Goal: Obtain resource: Download file/media

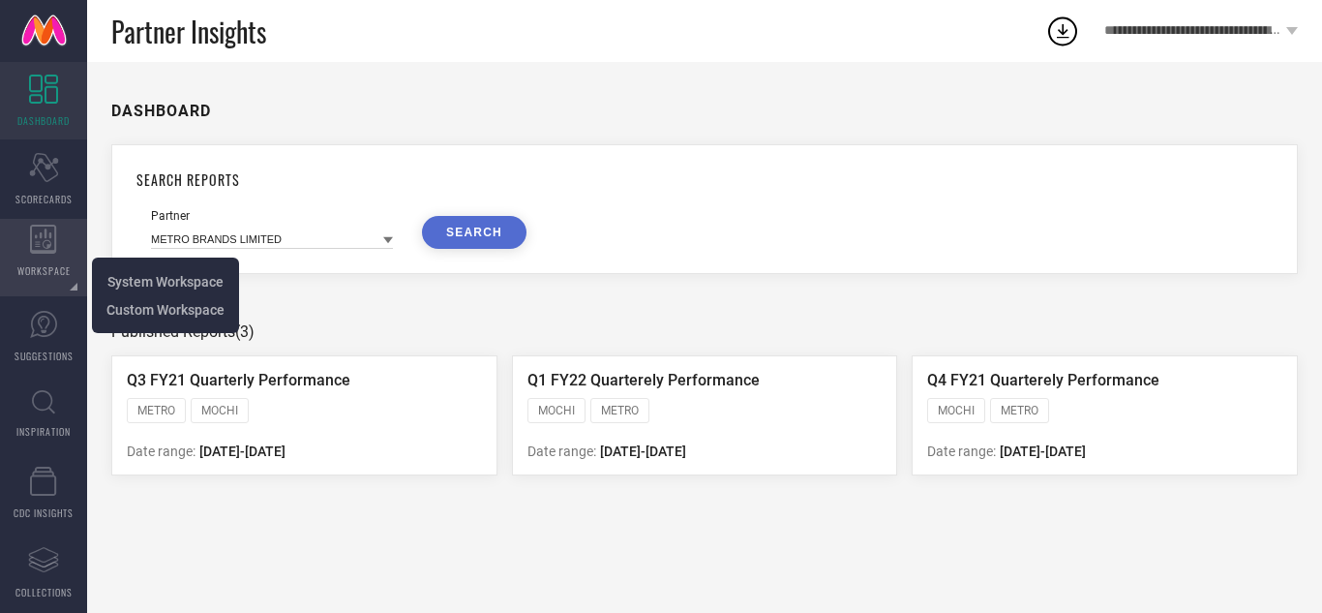
click at [36, 245] on icon at bounding box center [43, 239] width 27 height 29
click at [125, 275] on span "System Workspace" at bounding box center [165, 281] width 116 height 15
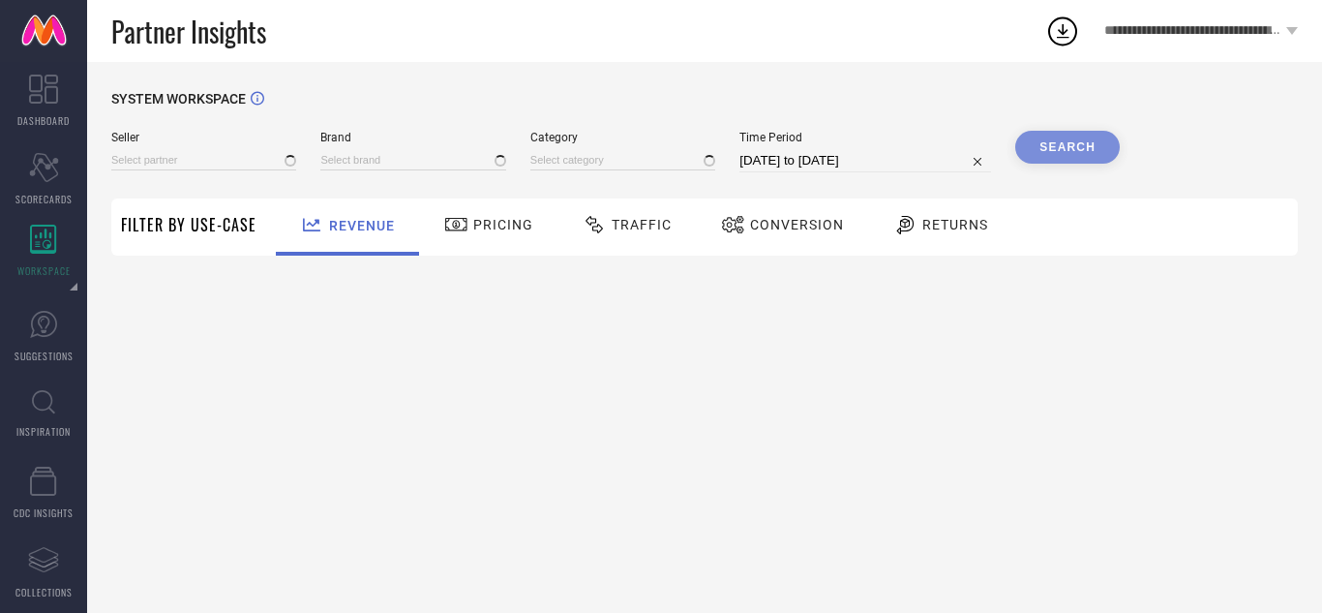
type input "All"
type input "1 STOP FASHION"
type input "All"
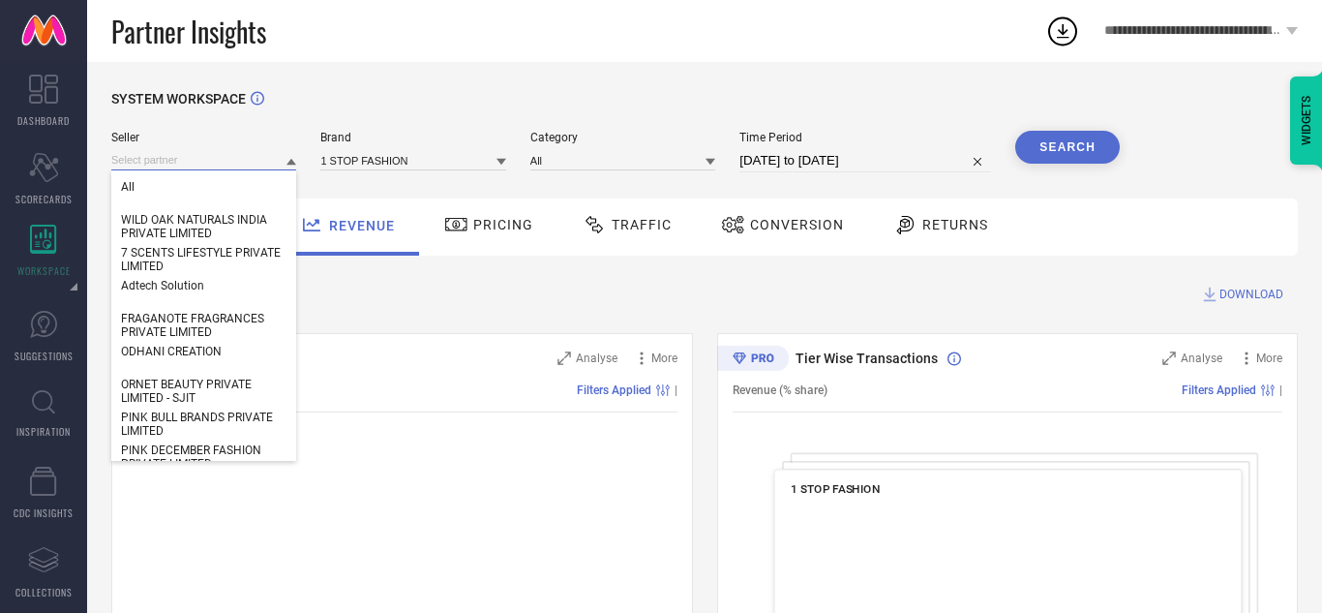
click at [183, 163] on input at bounding box center [203, 160] width 185 height 20
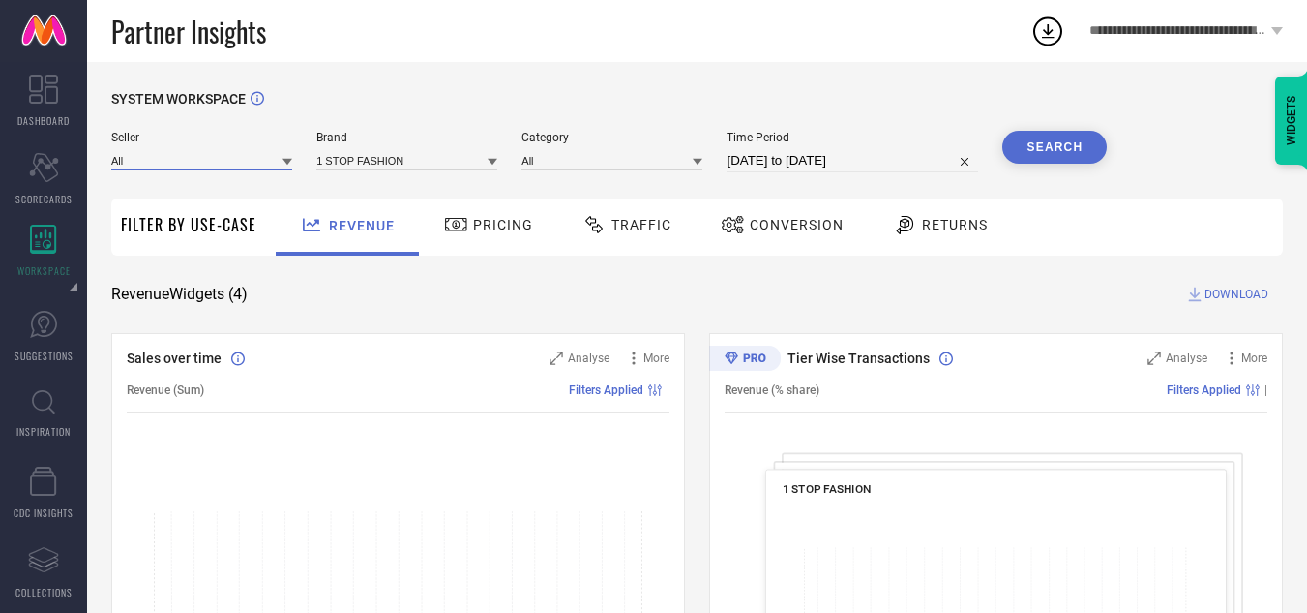
click at [179, 162] on input at bounding box center [201, 160] width 181 height 20
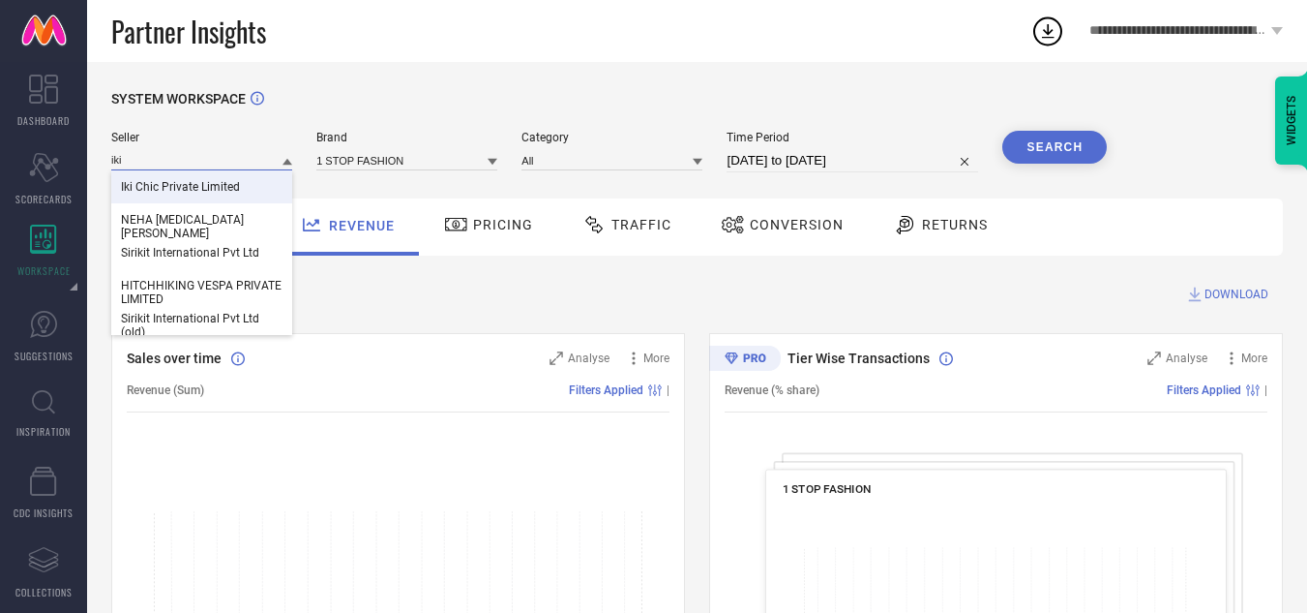
type input "iki"
click at [157, 187] on span "Iki Chic Private Limited" at bounding box center [180, 187] width 119 height 14
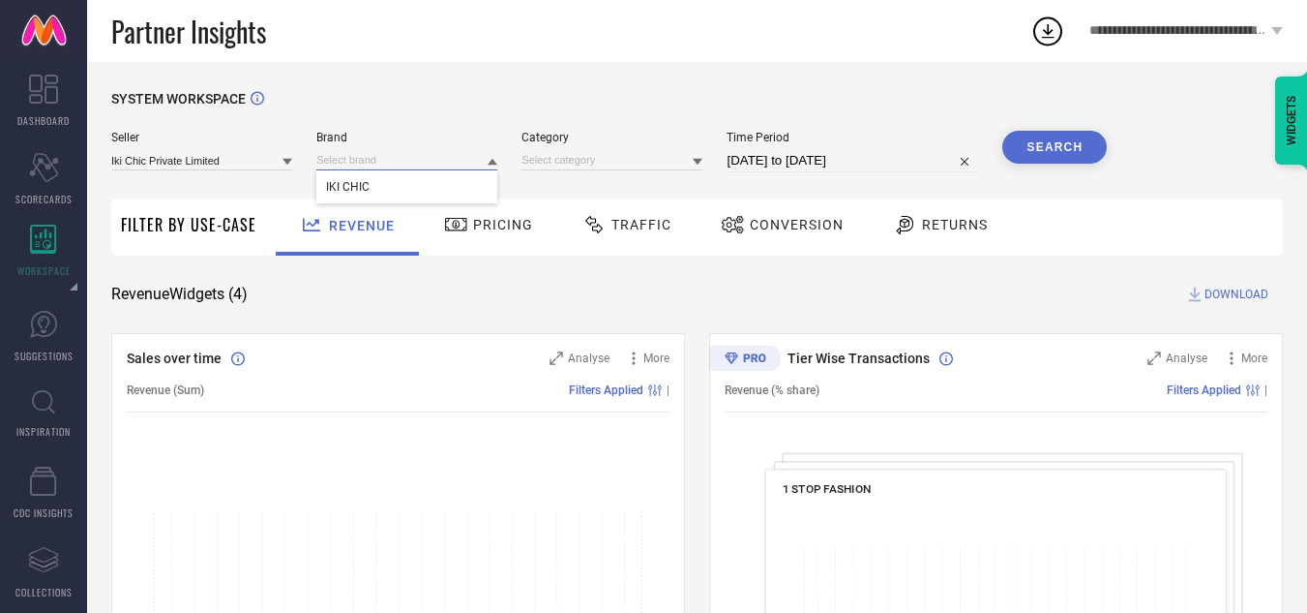
click at [418, 154] on input at bounding box center [406, 160] width 181 height 20
click at [382, 169] on input at bounding box center [406, 160] width 181 height 20
click at [385, 183] on div "IKI CHIC" at bounding box center [406, 186] width 181 height 33
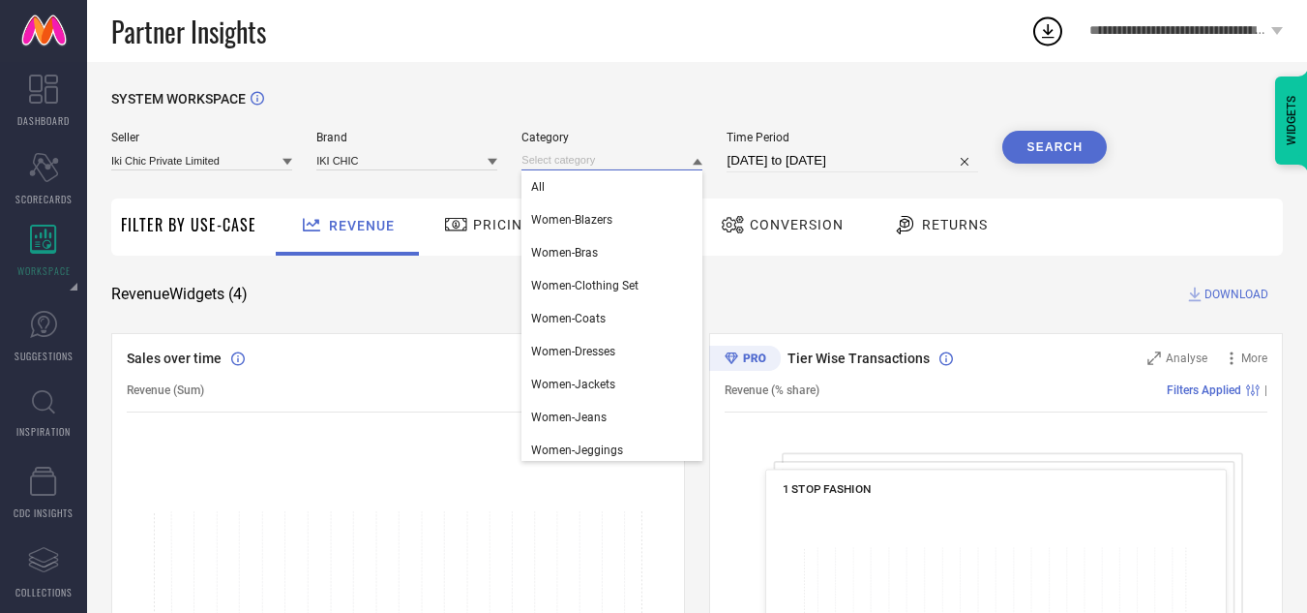
click at [665, 164] on input at bounding box center [612, 160] width 181 height 20
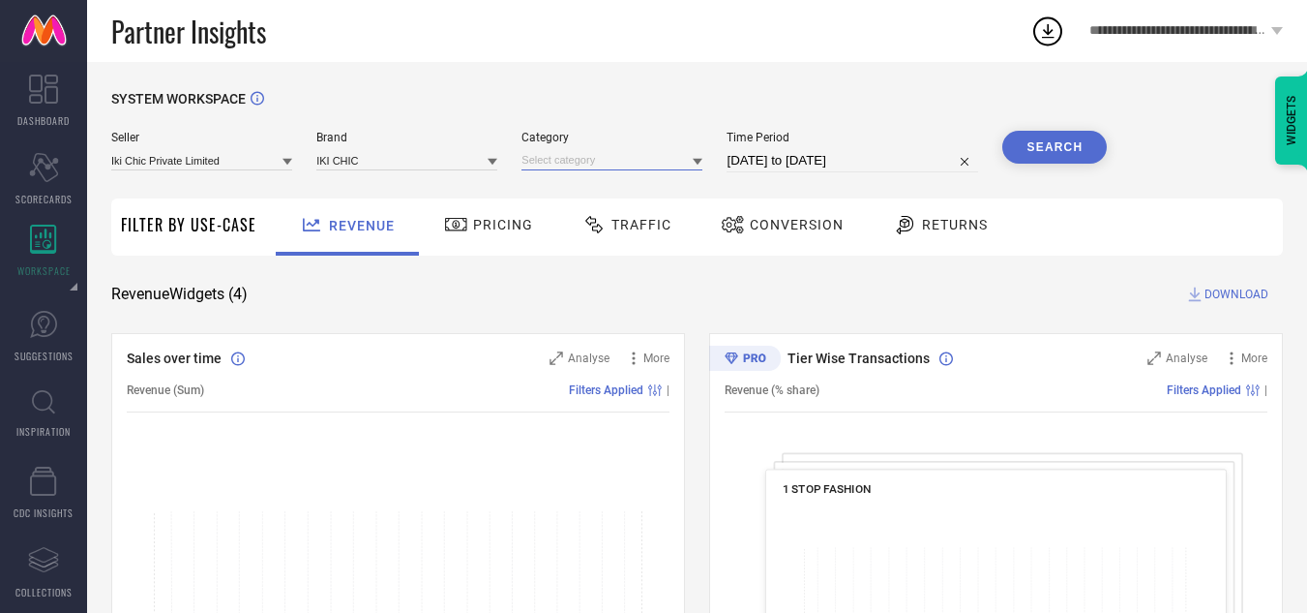
click at [678, 164] on input at bounding box center [612, 160] width 181 height 20
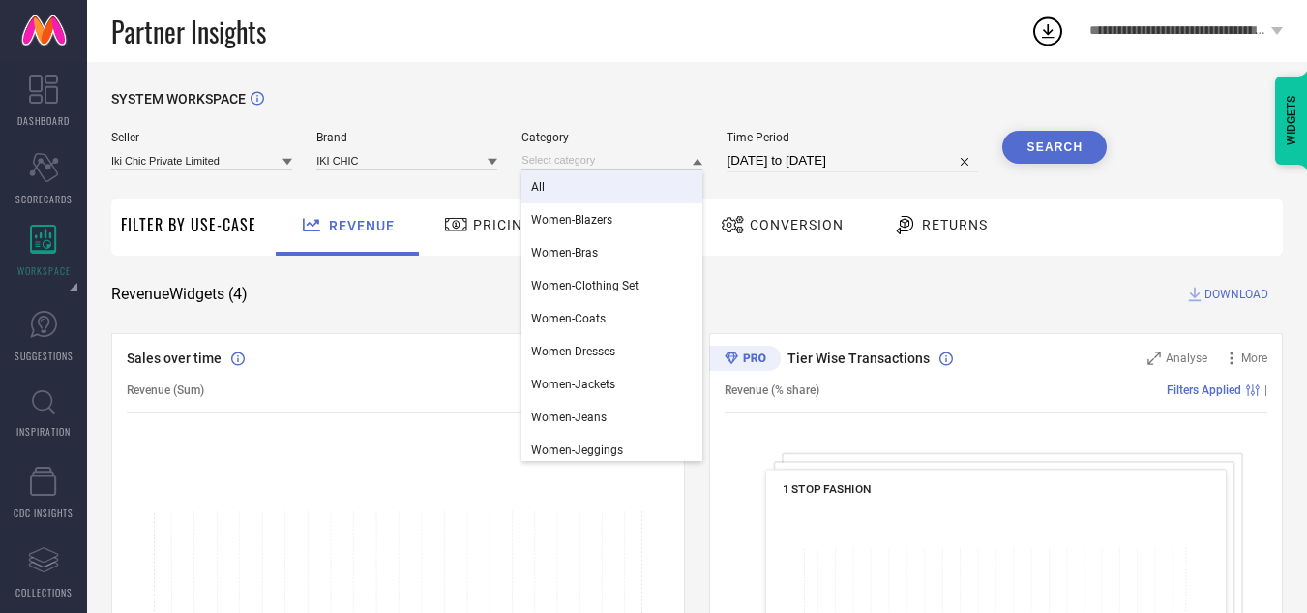
click at [570, 195] on div "All" at bounding box center [612, 186] width 181 height 33
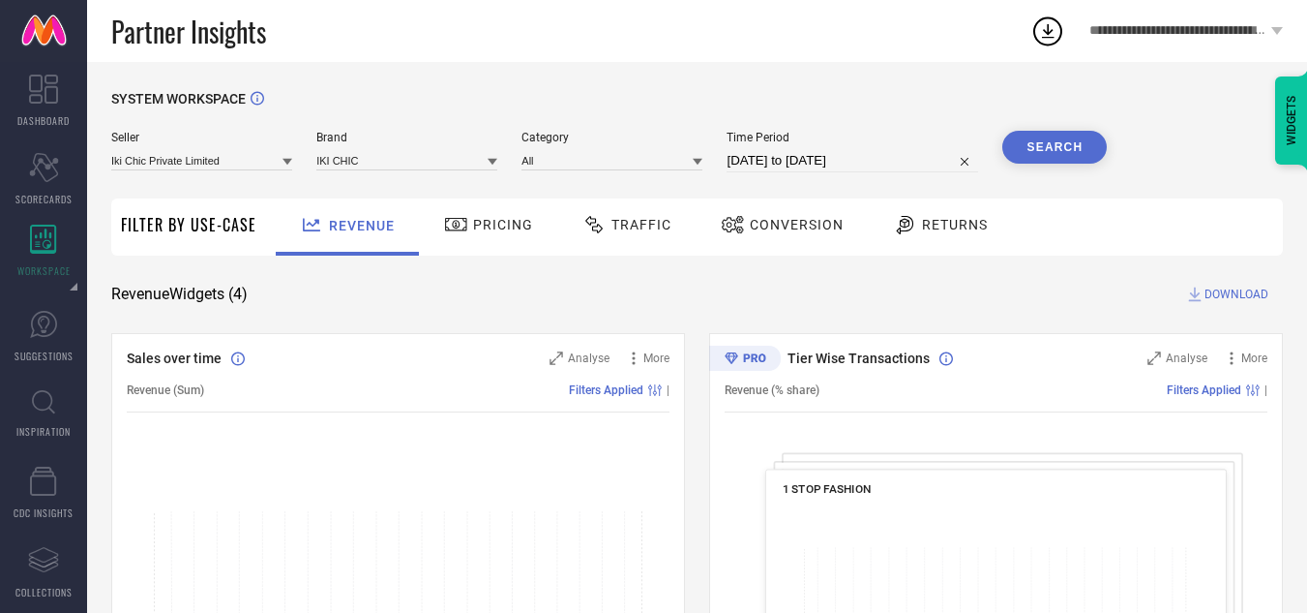
select select "7"
select select "2025"
select select "8"
select select "2025"
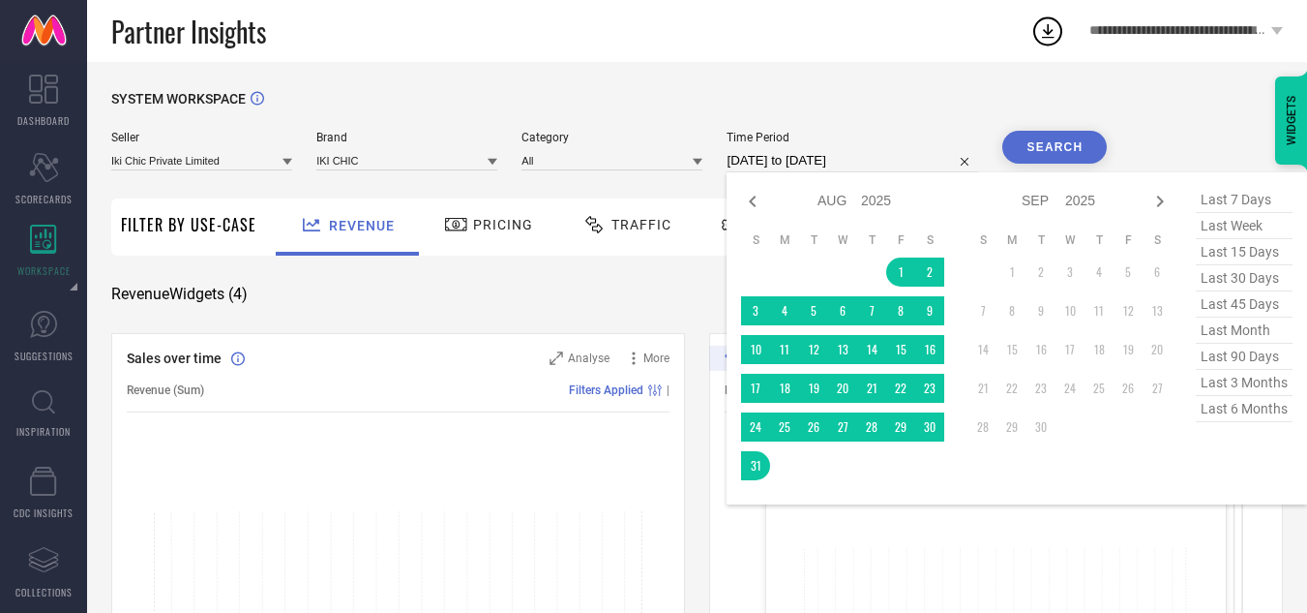
click at [765, 152] on input "[DATE] to [DATE]" at bounding box center [853, 160] width 252 height 23
click at [749, 202] on icon at bounding box center [752, 201] width 23 height 23
select select "6"
select select "2025"
select select "7"
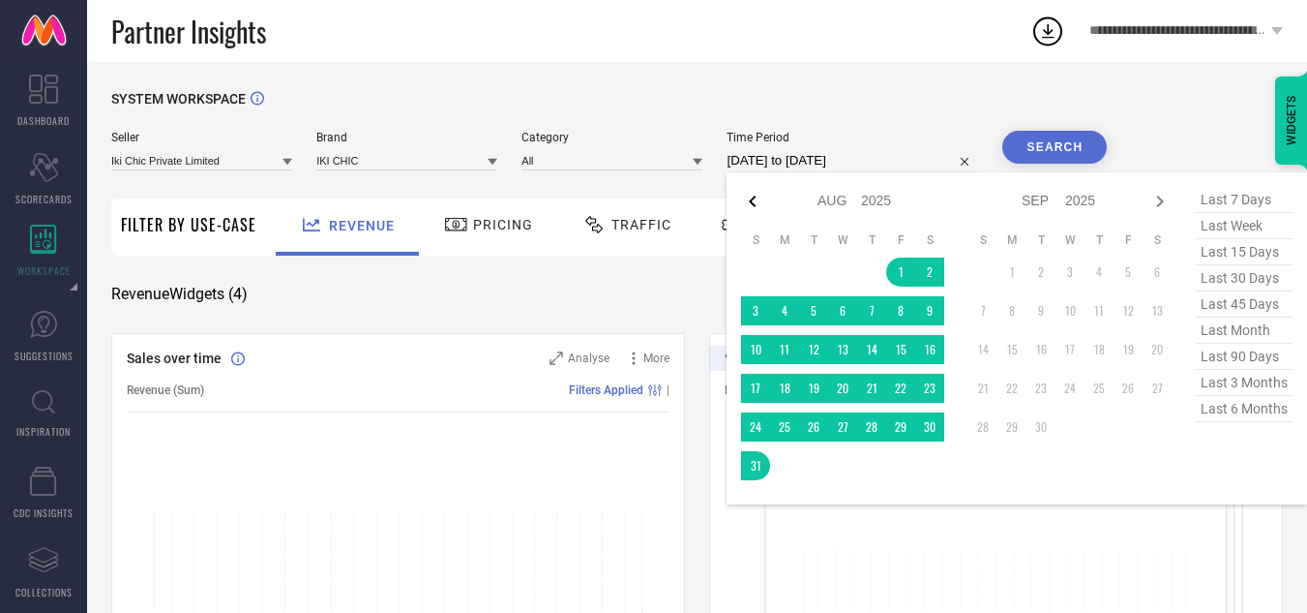
select select "2025"
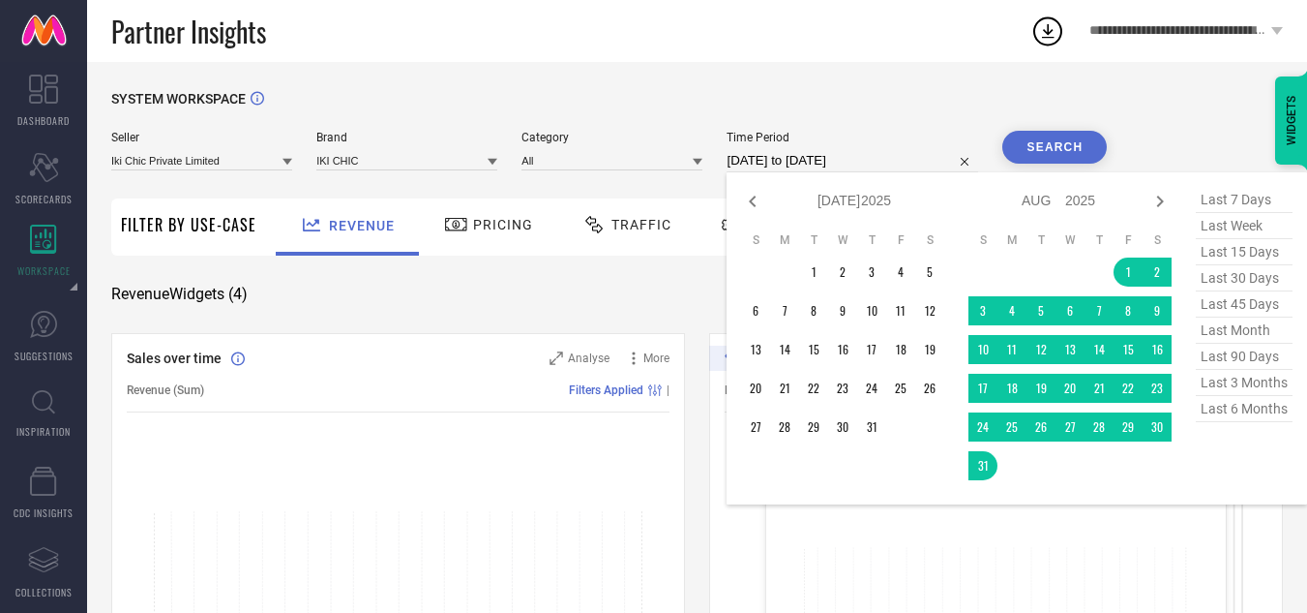
click at [749, 202] on icon at bounding box center [752, 201] width 23 height 23
select select "5"
select select "2025"
select select "6"
select select "2025"
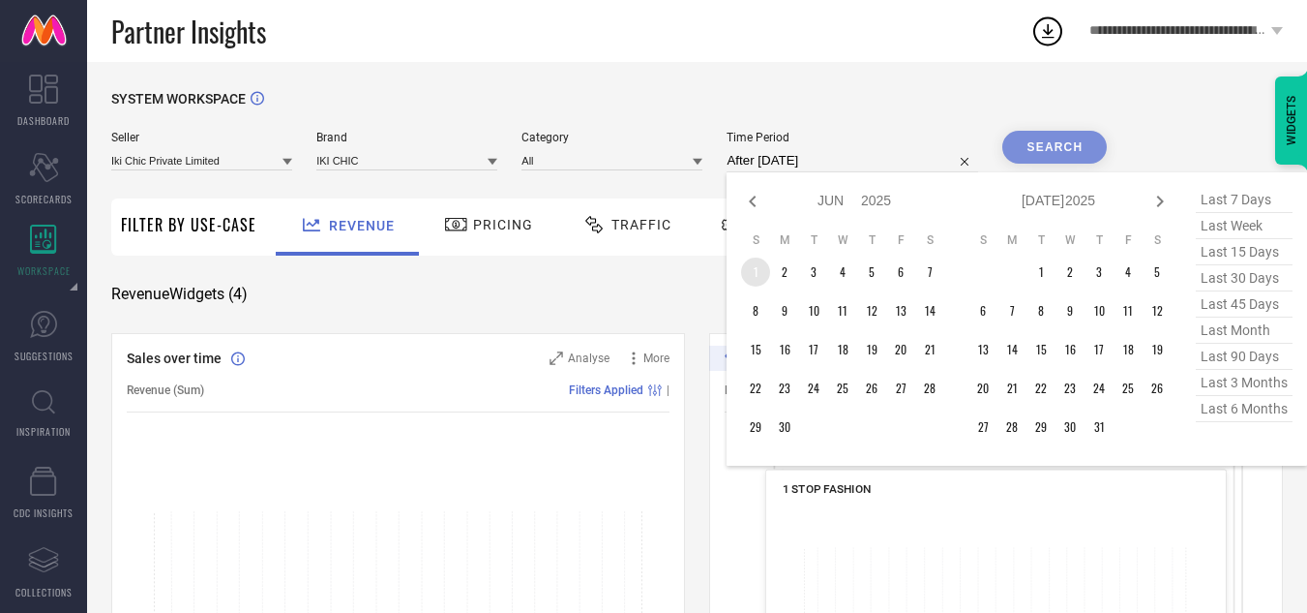
click at [752, 264] on td "1" at bounding box center [755, 271] width 29 height 29
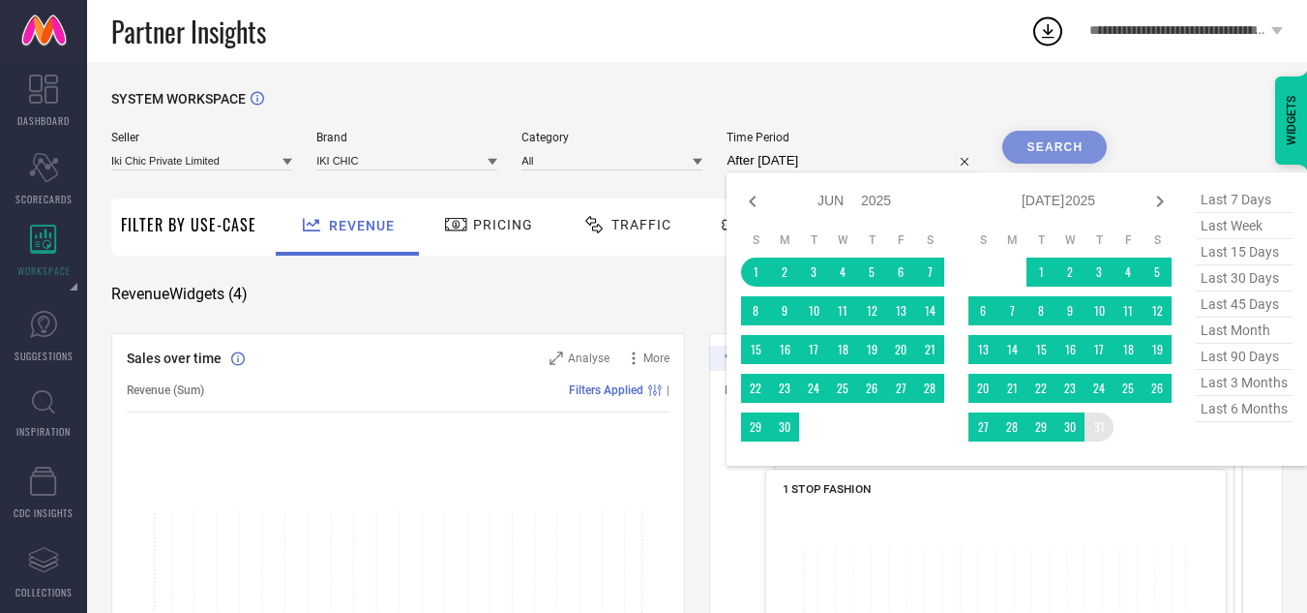
type input "[DATE] to [DATE]"
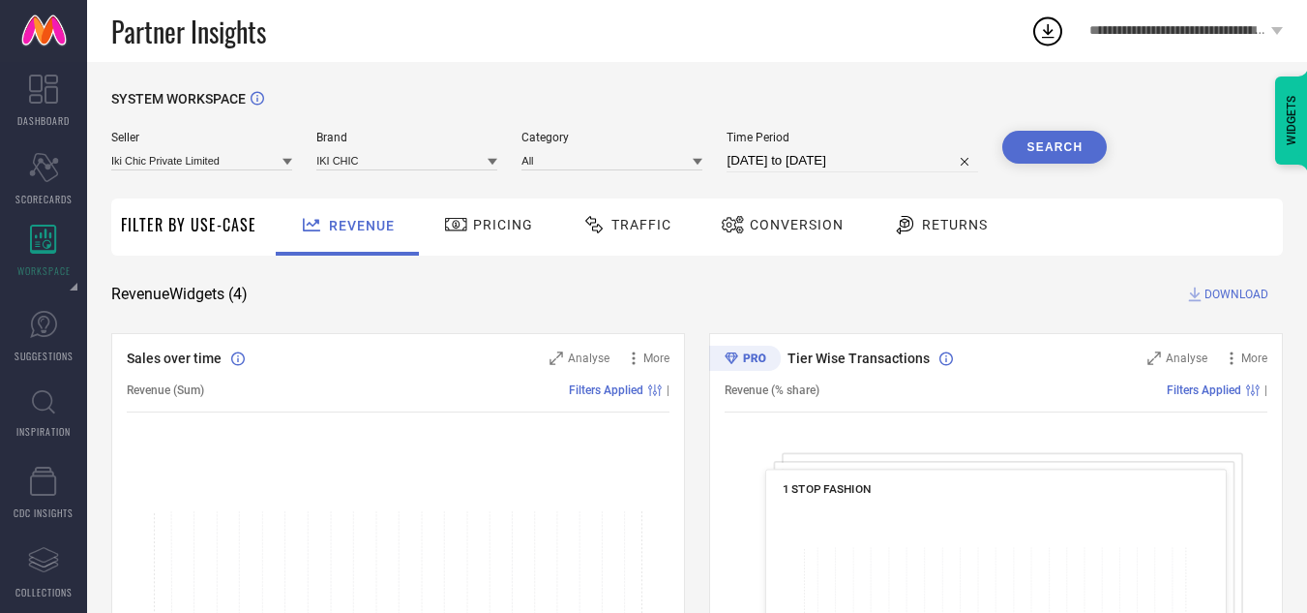
click at [1043, 152] on button "Search" at bounding box center [1055, 147] width 105 height 33
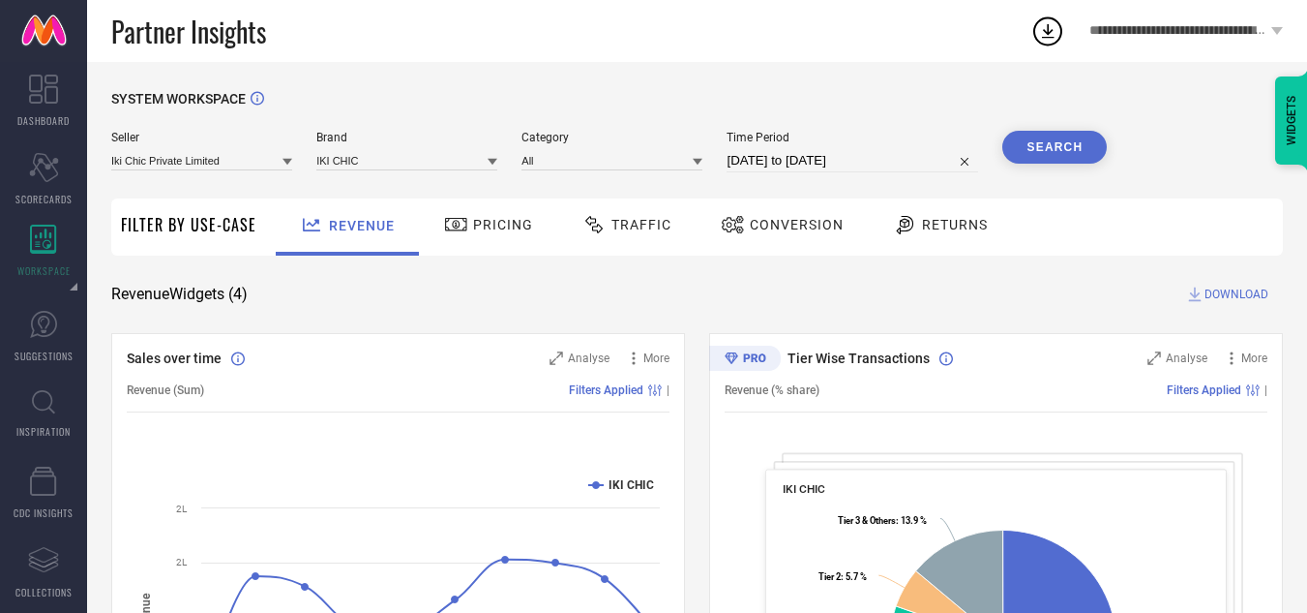
click at [1210, 289] on span "DOWNLOAD" at bounding box center [1237, 294] width 64 height 19
click at [1043, 25] on icon at bounding box center [1048, 31] width 35 height 35
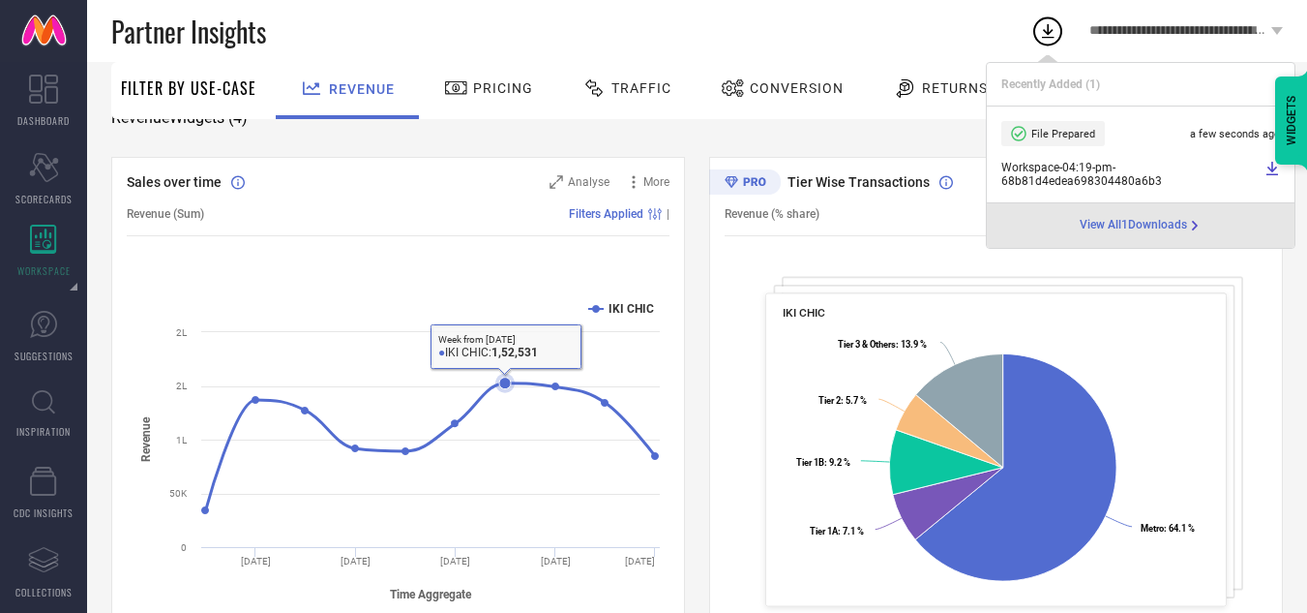
scroll to position [165, 0]
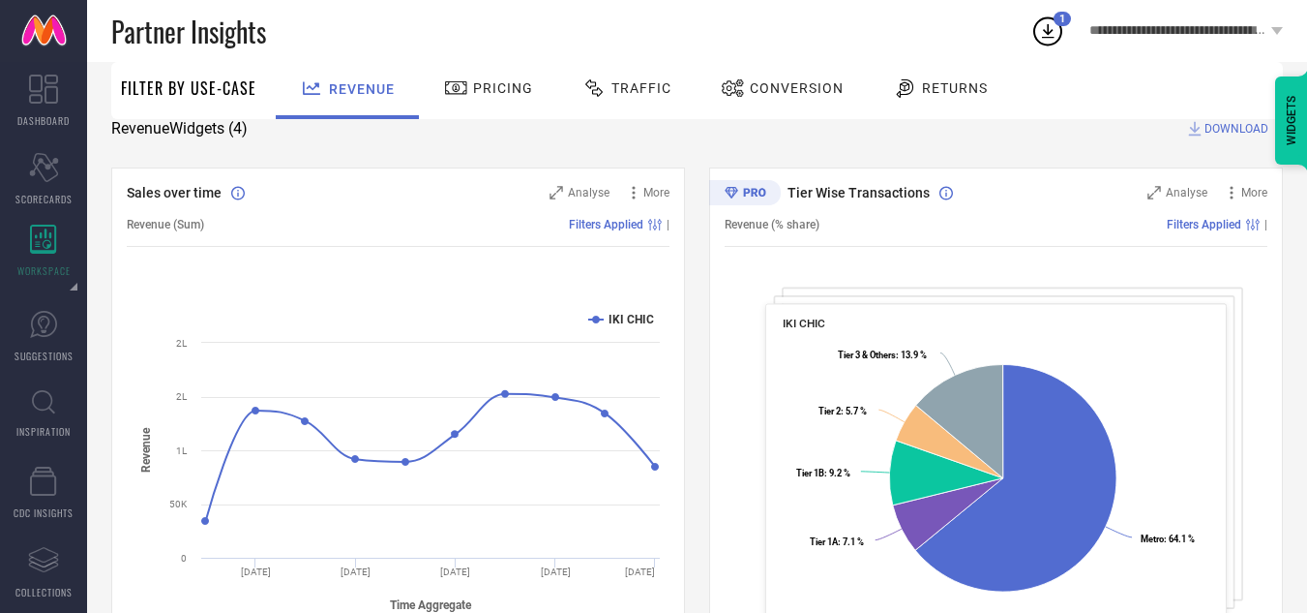
click at [642, 91] on span "Traffic" at bounding box center [642, 87] width 60 height 15
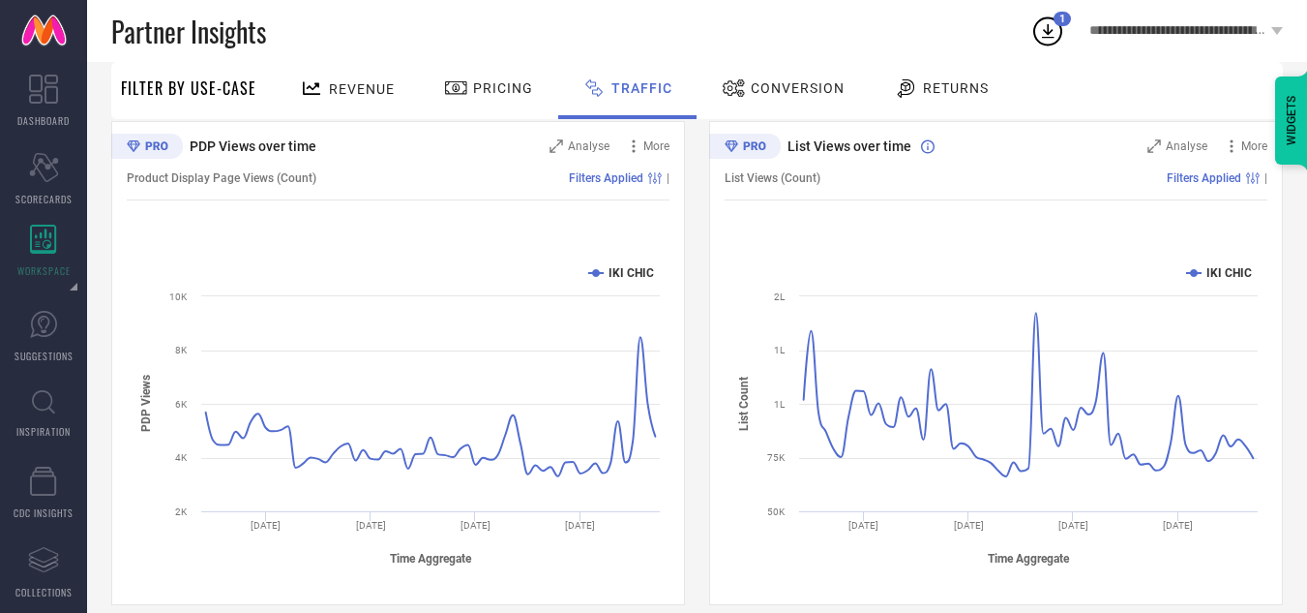
scroll to position [197, 0]
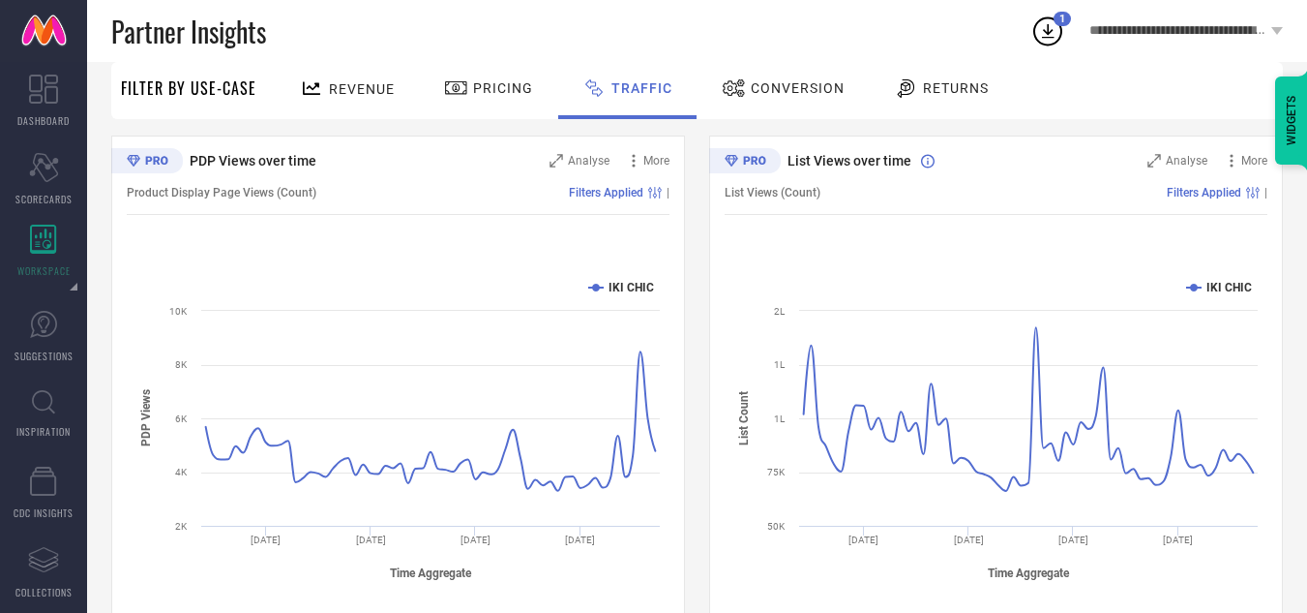
click at [781, 72] on div "Conversion" at bounding box center [783, 88] width 133 height 33
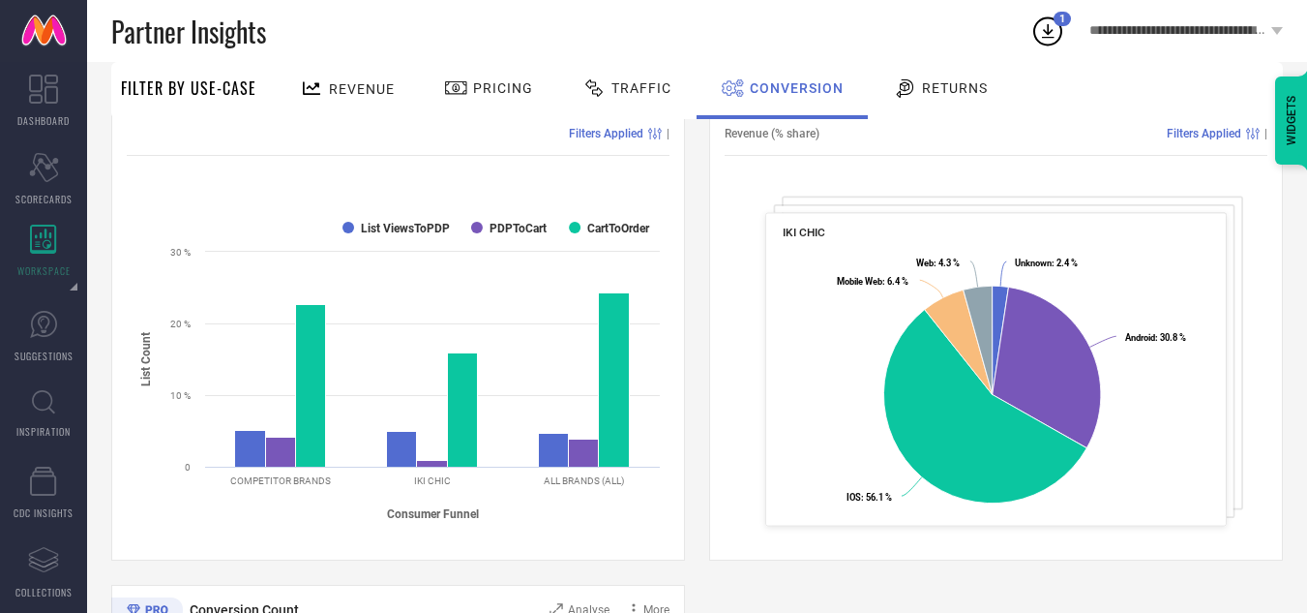
scroll to position [257, 0]
click at [341, 85] on span "Revenue" at bounding box center [362, 88] width 66 height 15
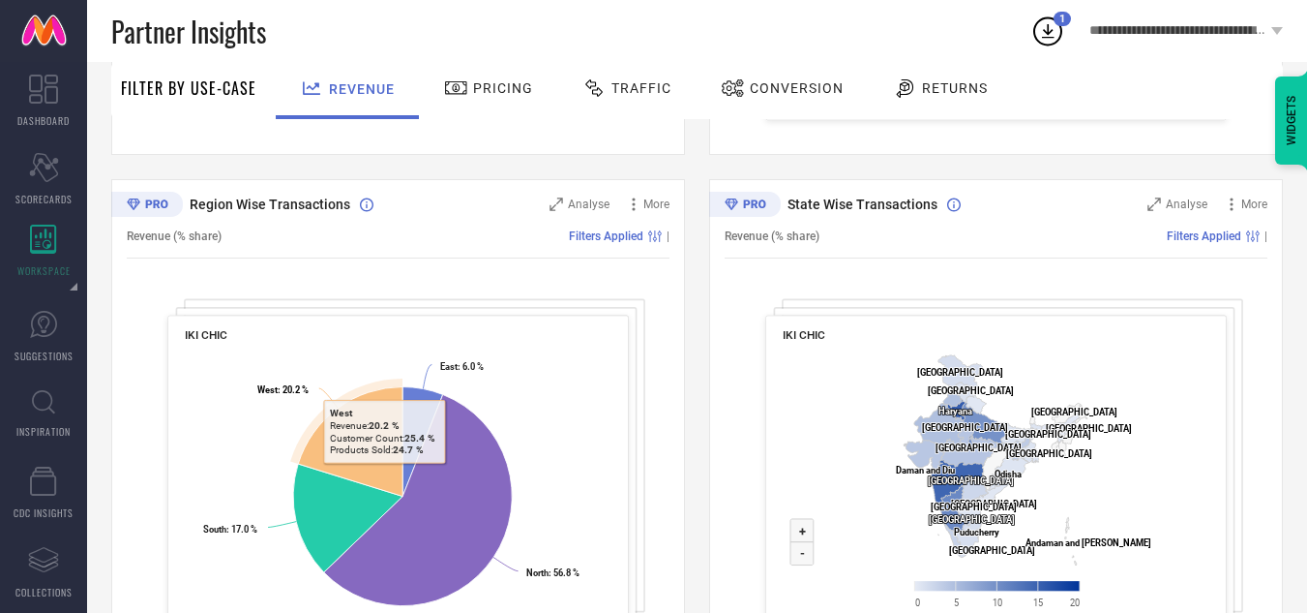
scroll to position [663, 0]
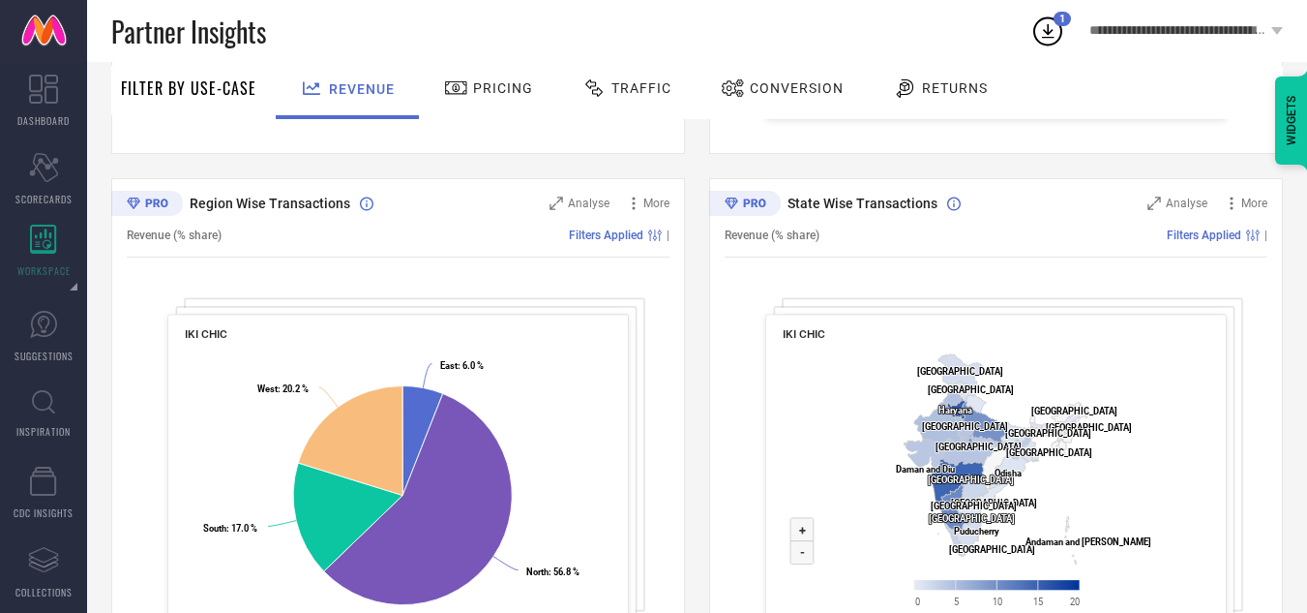
click at [1043, 38] on icon at bounding box center [1048, 31] width 13 height 15
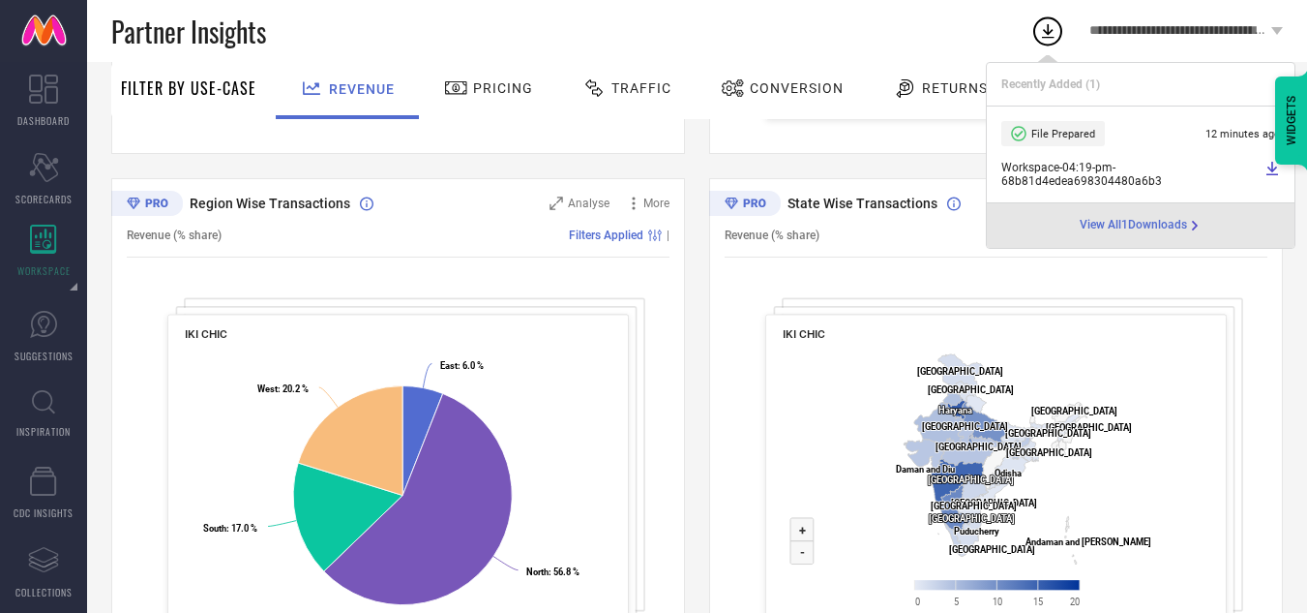
scroll to position [742, 0]
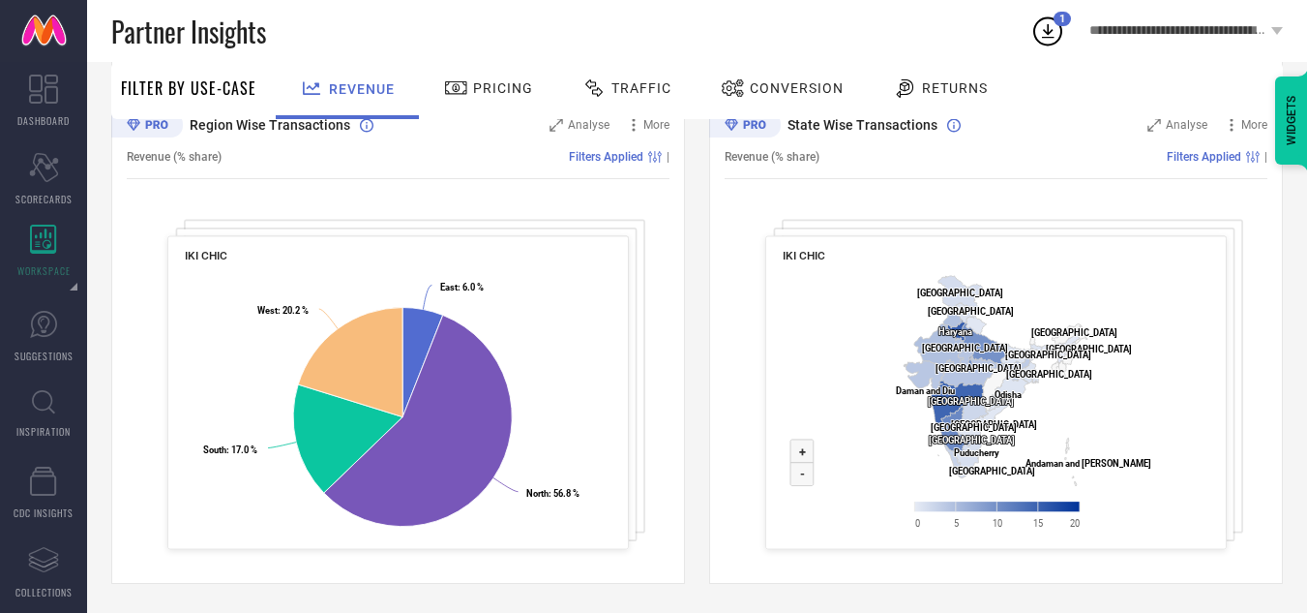
click at [478, 90] on span "Pricing" at bounding box center [503, 87] width 60 height 15
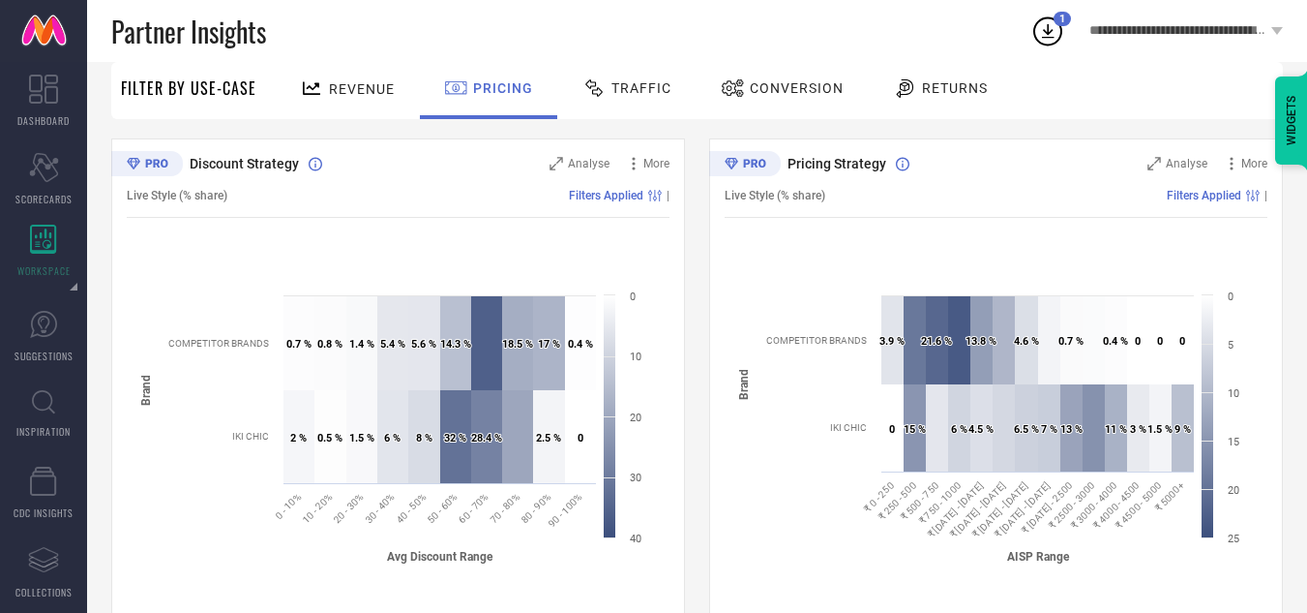
scroll to position [0, 0]
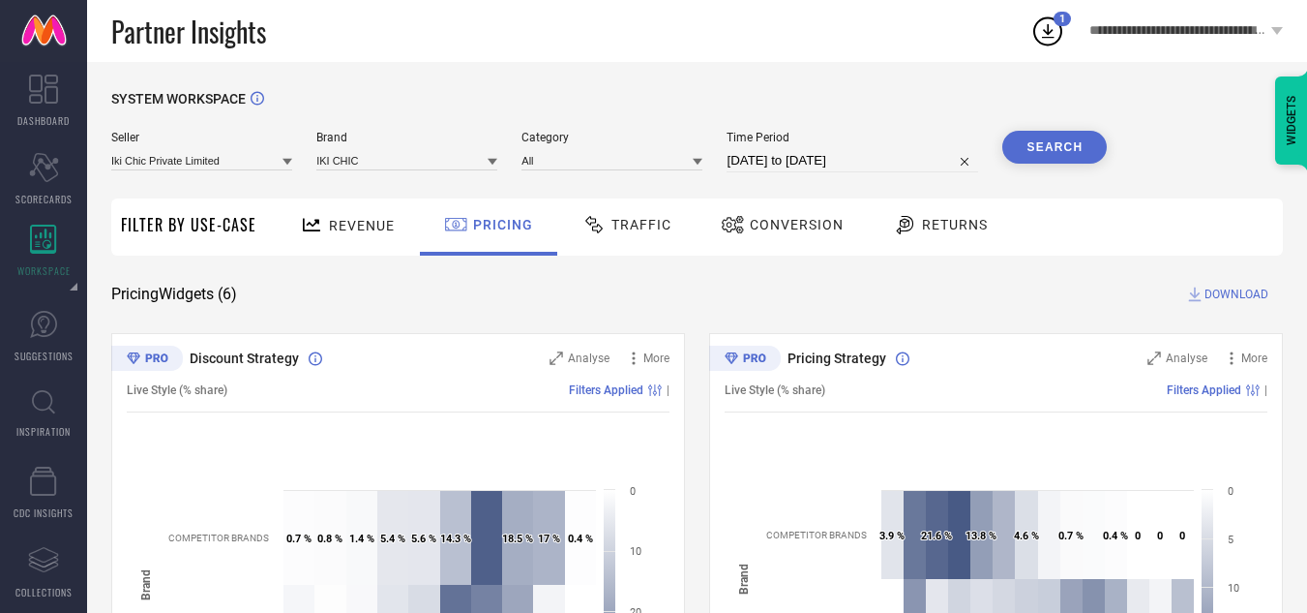
click at [1221, 299] on span "DOWNLOAD" at bounding box center [1237, 294] width 64 height 19
click at [774, 224] on span "Conversion" at bounding box center [797, 224] width 94 height 15
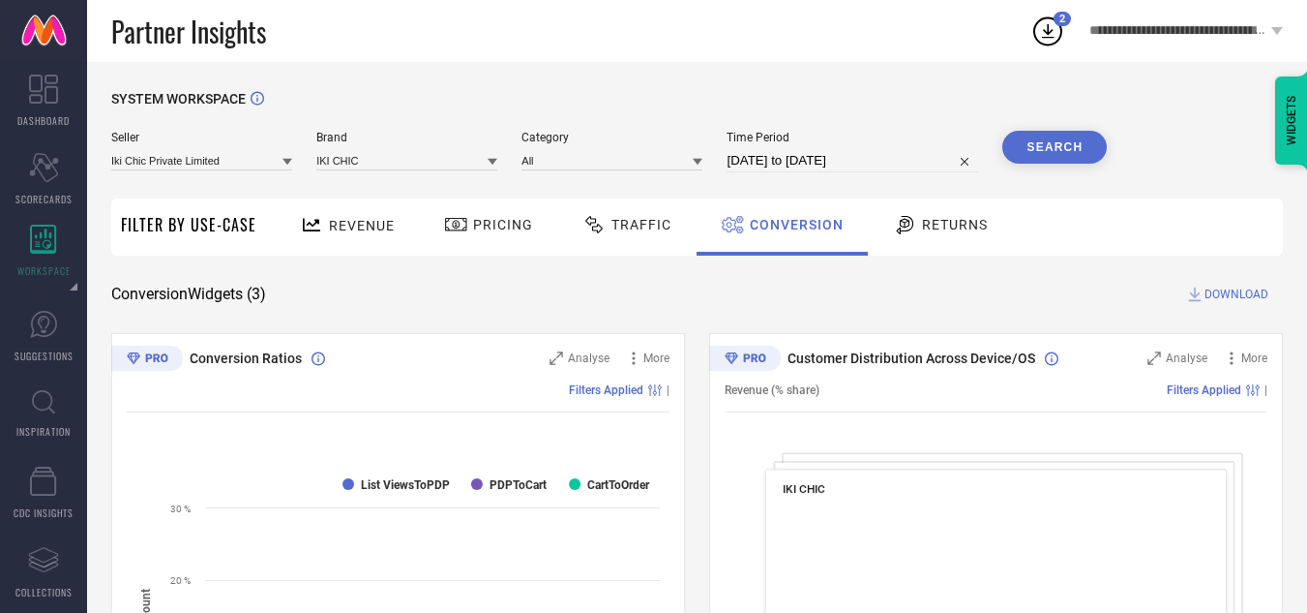
click at [893, 228] on icon at bounding box center [905, 224] width 24 height 23
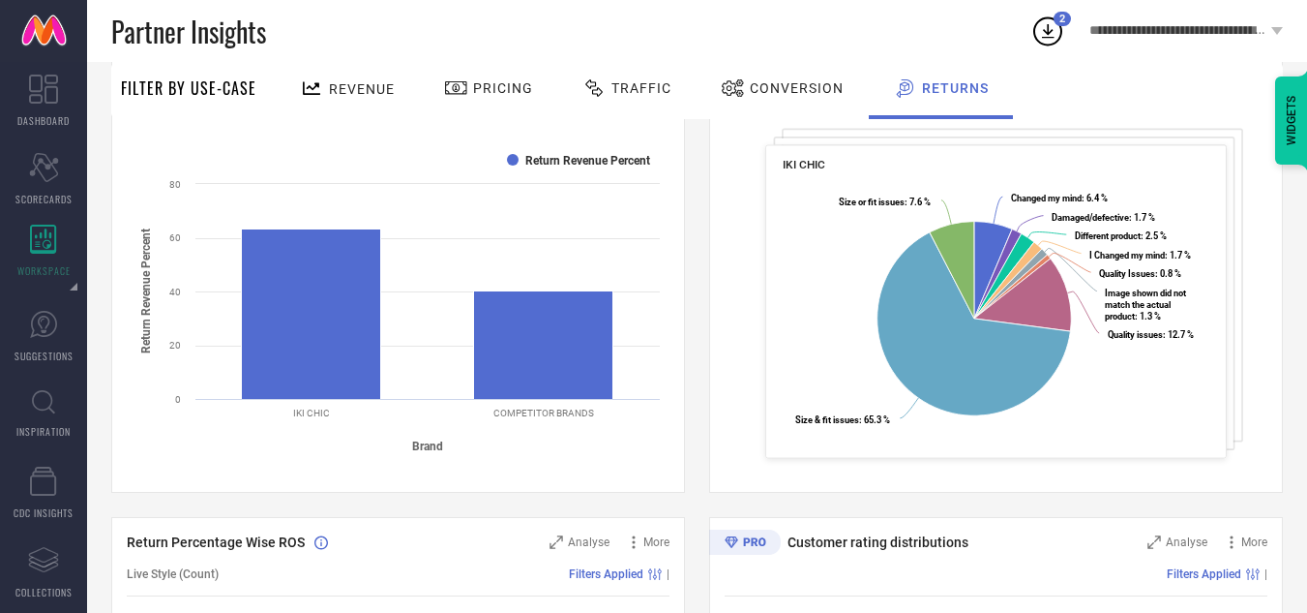
scroll to position [322, 0]
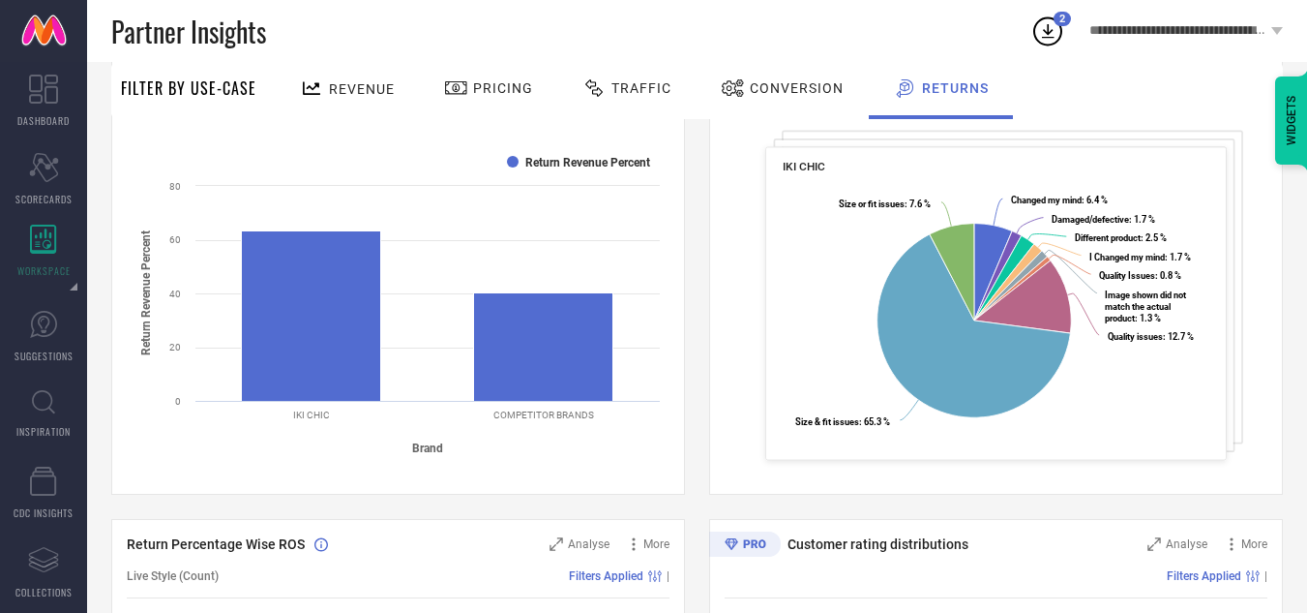
click at [758, 72] on div "Conversion" at bounding box center [782, 88] width 133 height 33
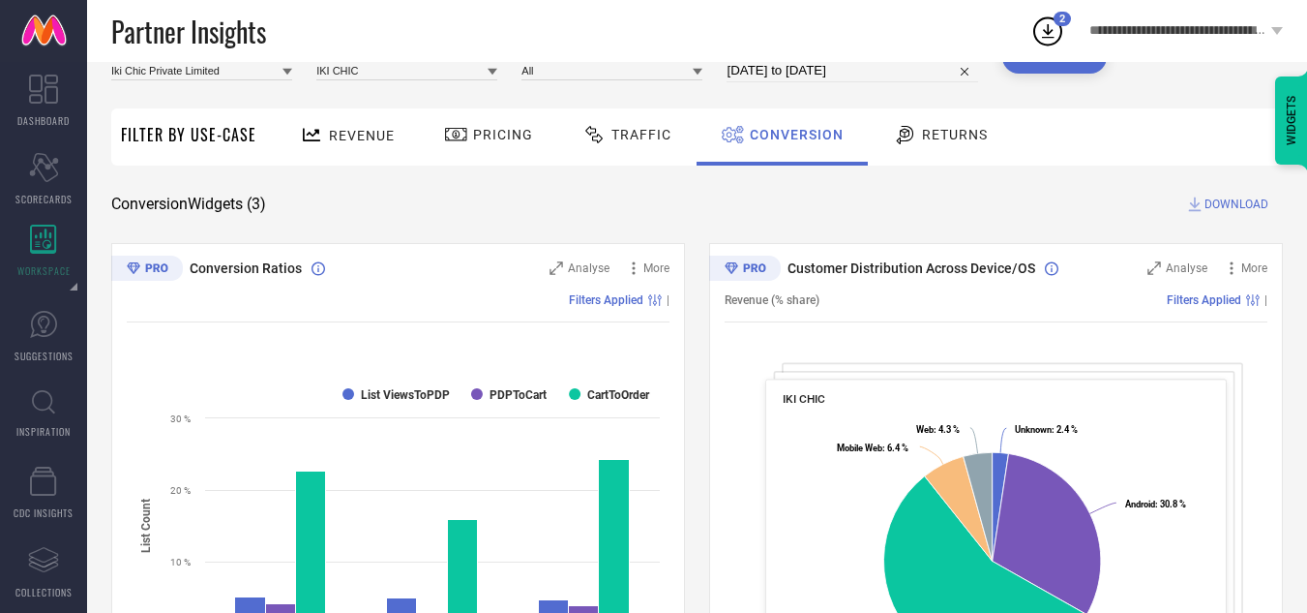
scroll to position [0, 0]
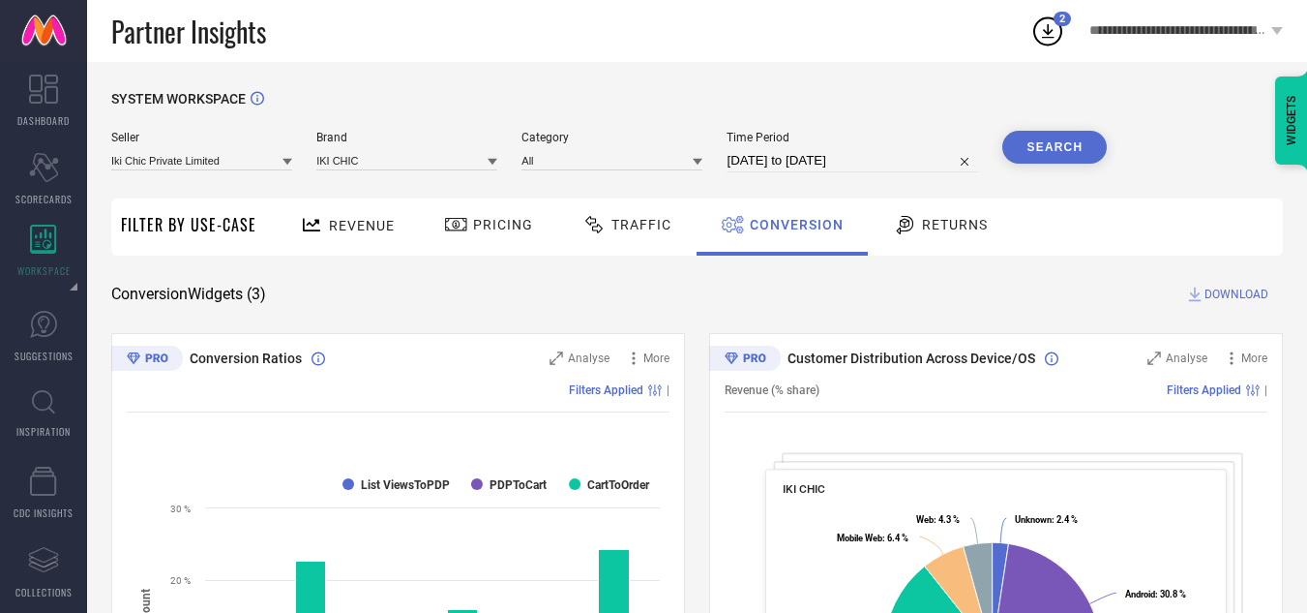
drag, startPoint x: 604, startPoint y: 58, endPoint x: 541, endPoint y: 82, distance: 67.4
